Goal: Transaction & Acquisition: Subscribe to service/newsletter

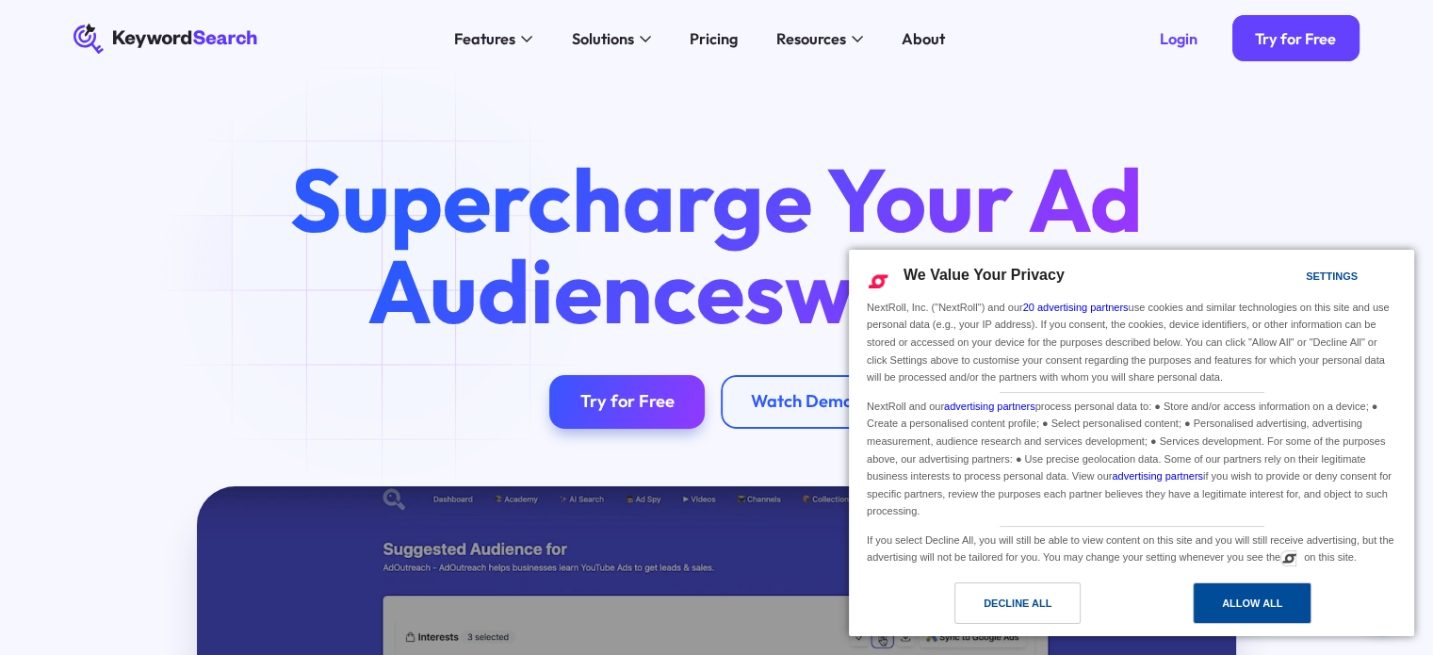
click at [1297, 602] on div "Allow All" at bounding box center [1252, 602] width 119 height 41
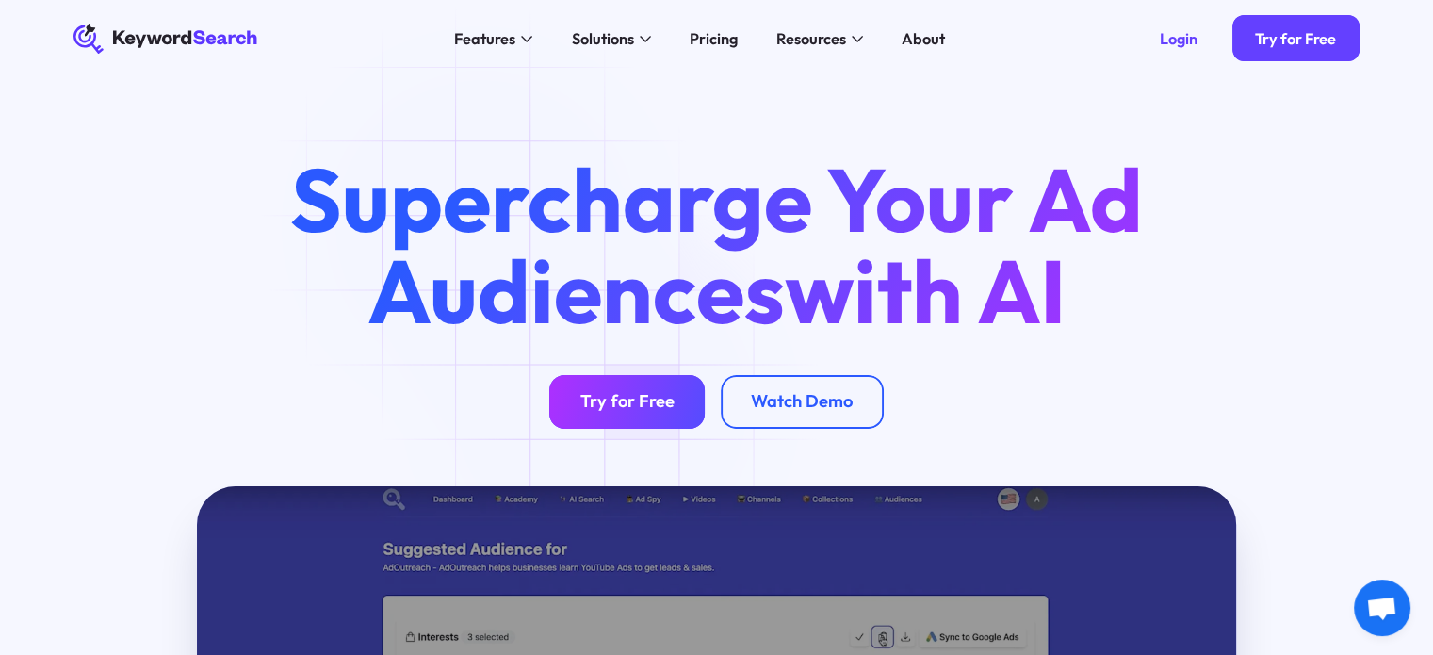
click at [607, 406] on div "Try for Free" at bounding box center [627, 402] width 94 height 22
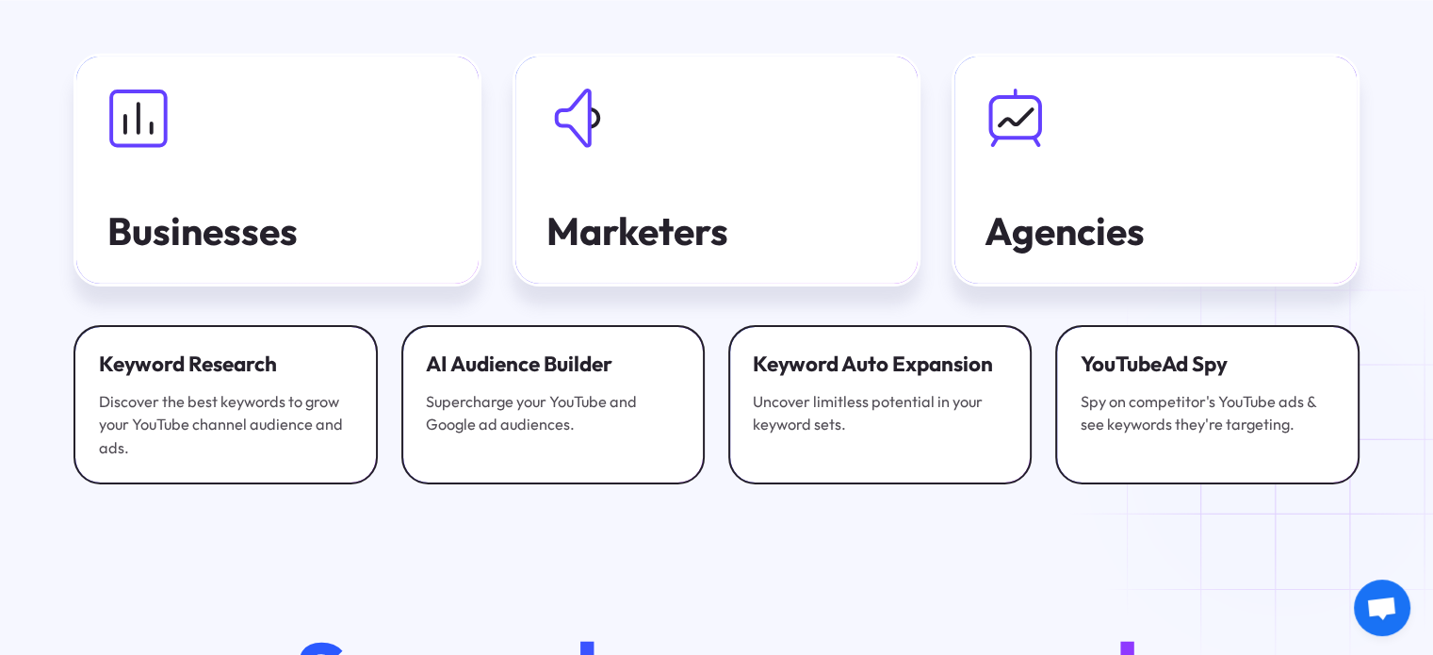
scroll to position [6405, 0]
